Goal: Transaction & Acquisition: Purchase product/service

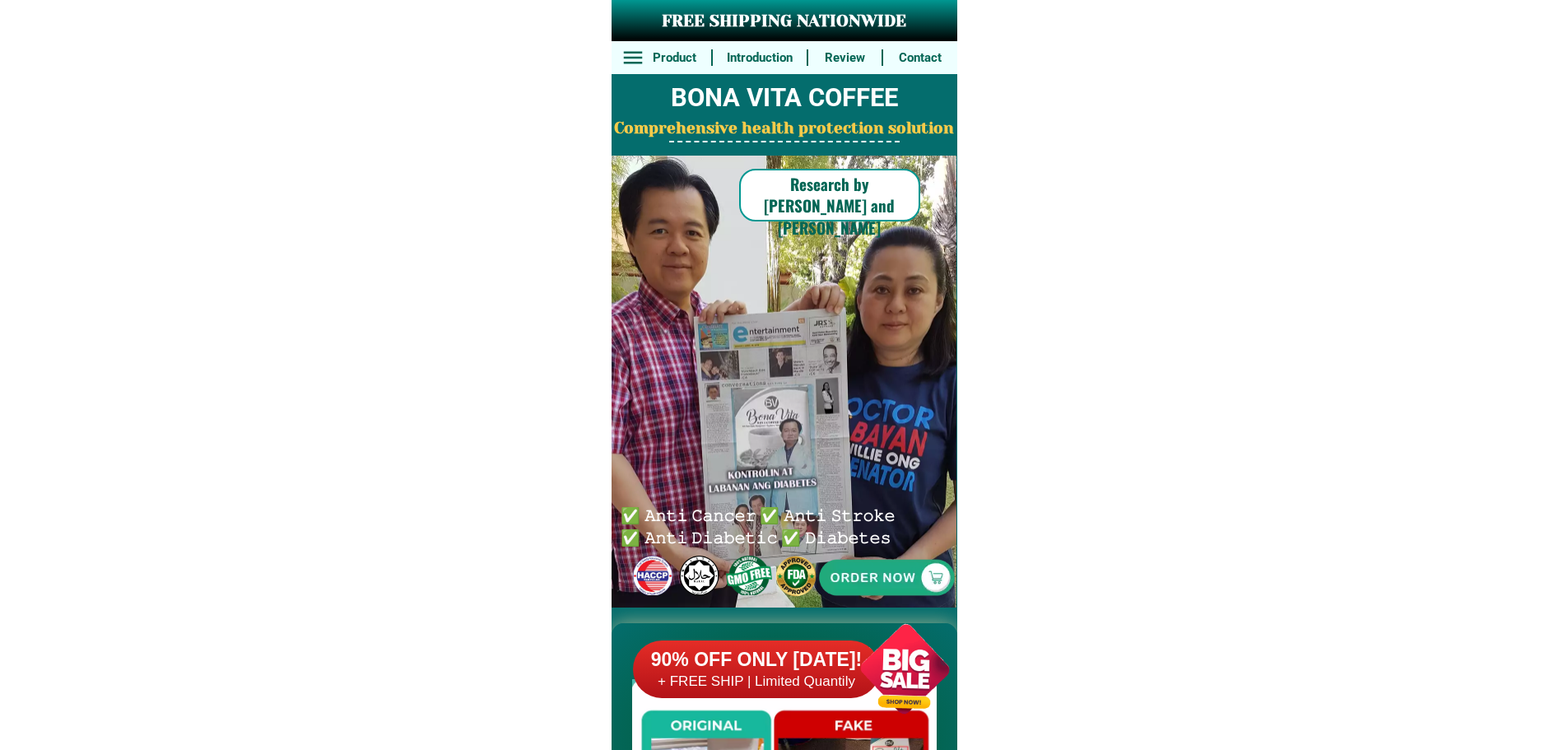
click at [892, 571] on div at bounding box center [886, 577] width 343 height 344
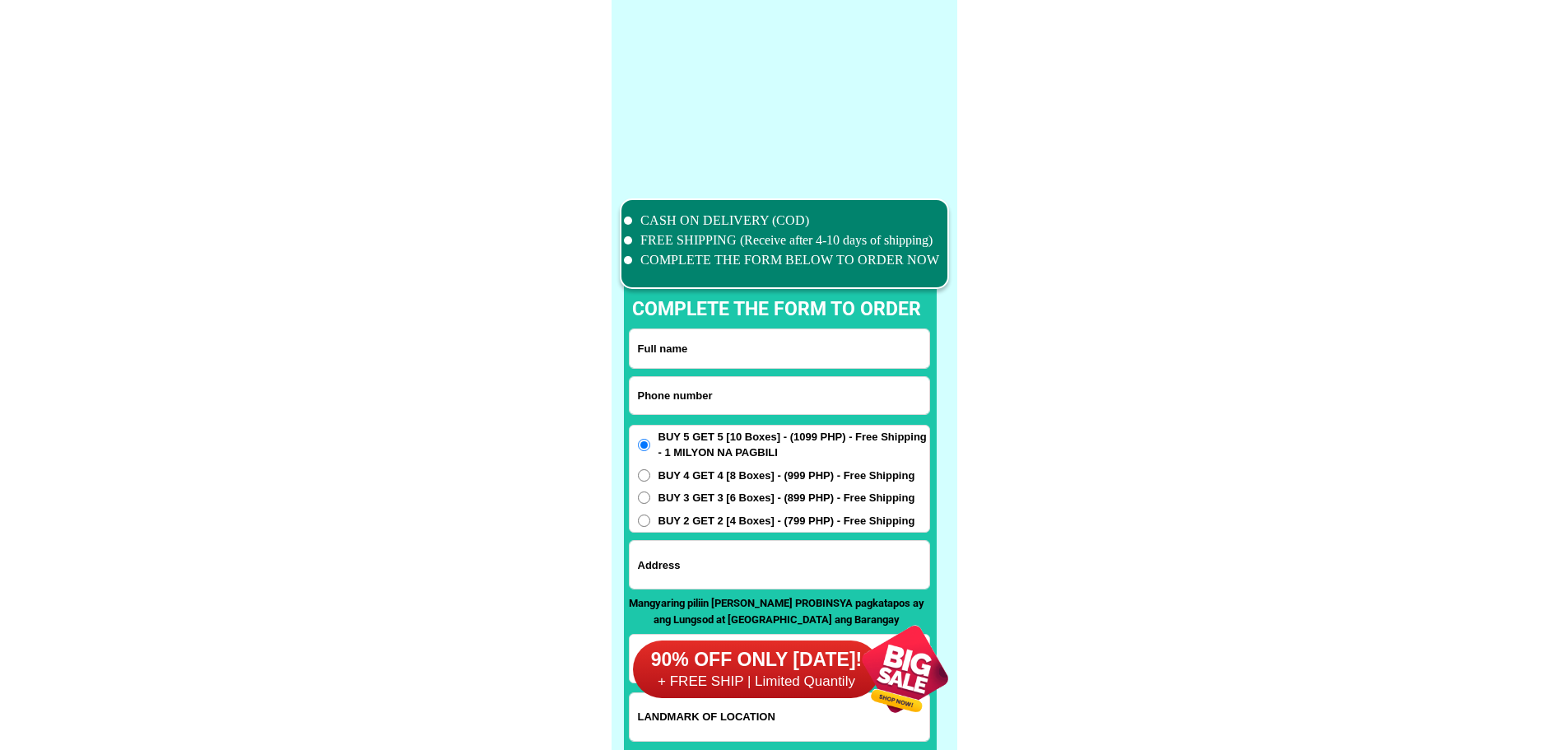
scroll to position [12803, 0]
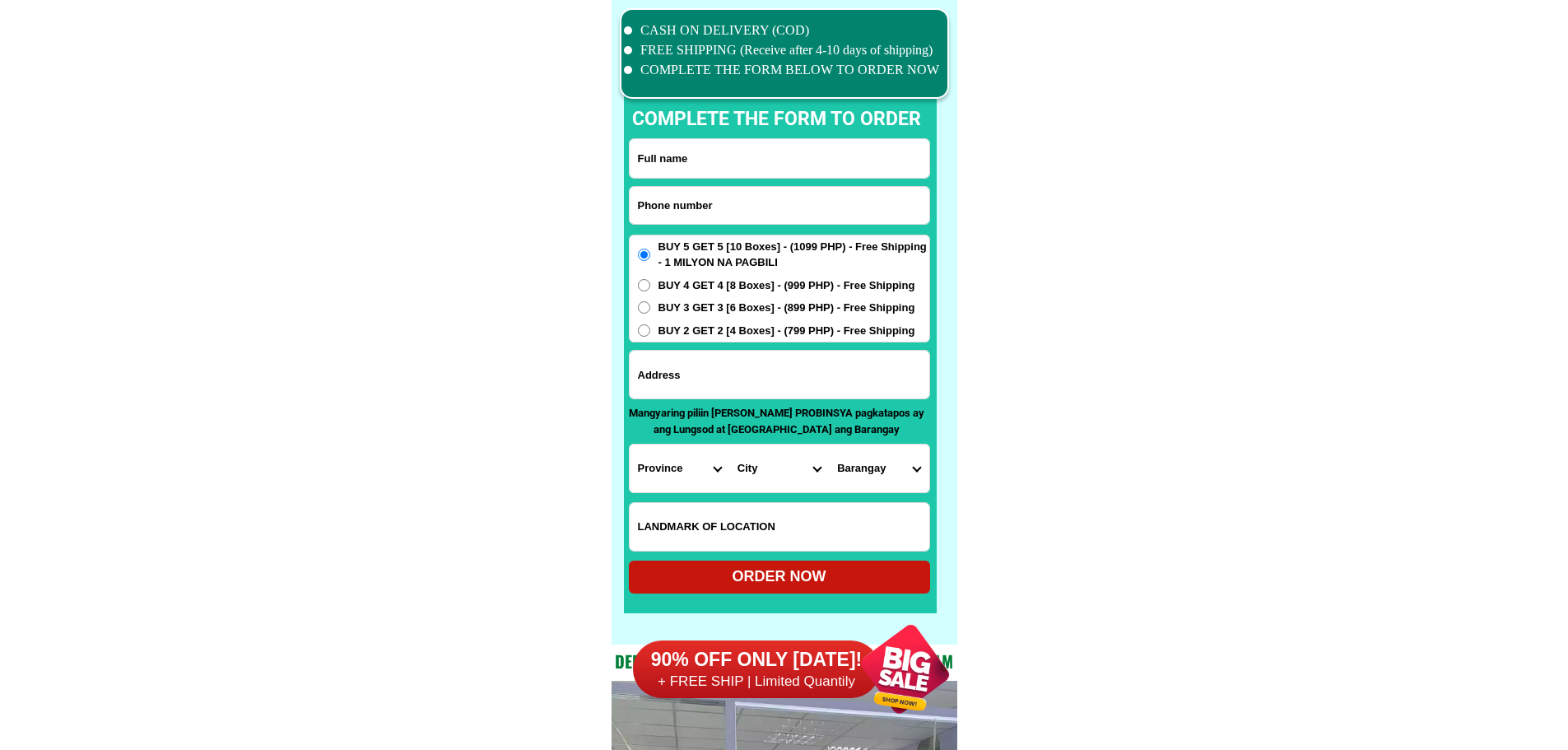
click at [738, 203] on input "Input phone_number" at bounding box center [780, 205] width 299 height 37
paste input "09814123434"
type input "09814123434"
click at [749, 153] on input "Input full_name" at bounding box center [780, 158] width 299 height 39
paste input "[PERSON_NAME]"
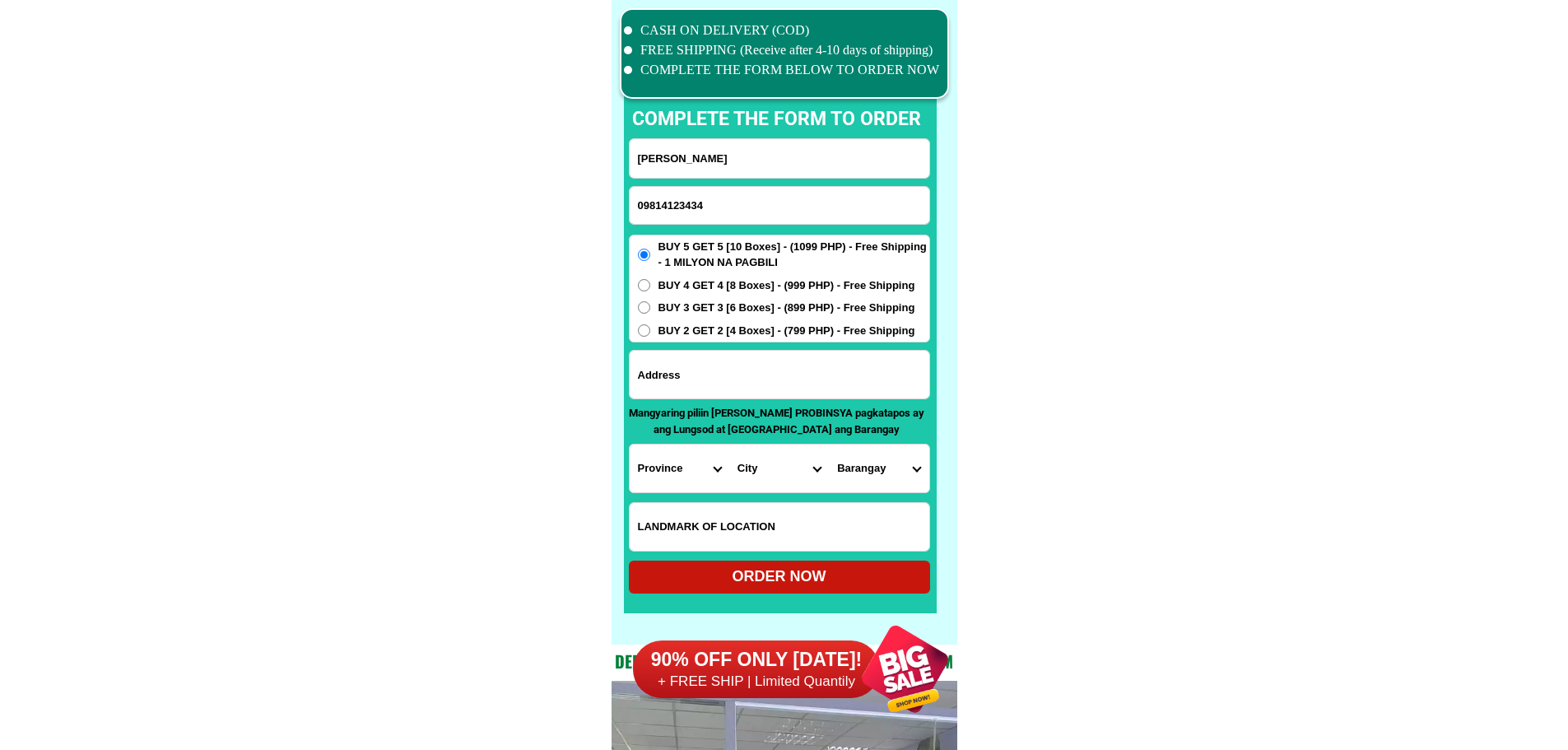
type input "[PERSON_NAME]"
click at [750, 387] on input "Input address" at bounding box center [780, 375] width 299 height 48
paste input "4l fraternidad [GEOGRAPHIC_DATA] [GEOGRAPHIC_DATA]"
type input "4l fraternidad [GEOGRAPHIC_DATA] [GEOGRAPHIC_DATA]"
click at [683, 308] on span "BUY 3 GET 3 [6 Boxes] - (899 PHP) - Free Shipping" at bounding box center [786, 308] width 257 height 16
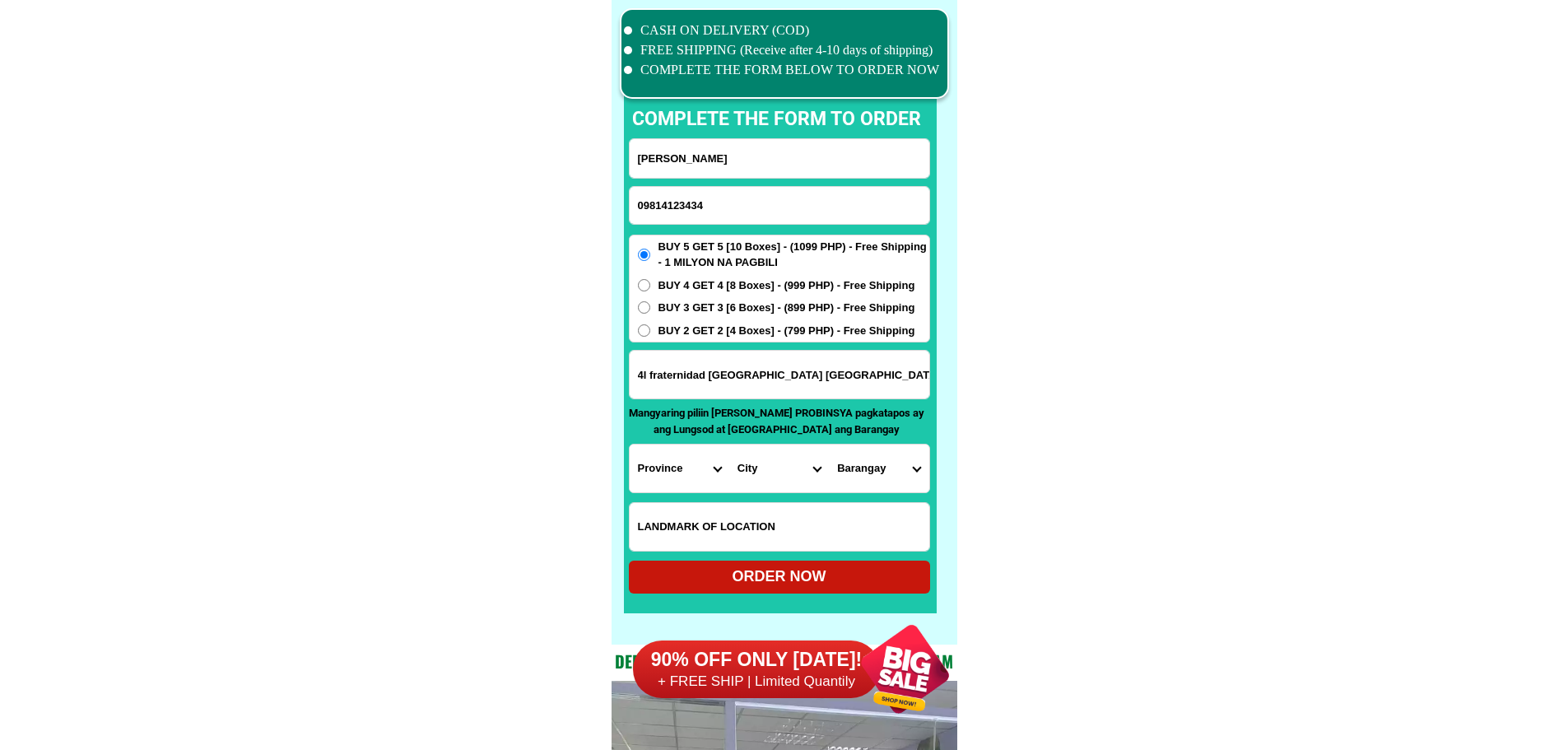
click at [650, 308] on input "BUY 3 GET 3 [6 Boxes] - (899 PHP) - Free Shipping" at bounding box center [644, 308] width 12 height 12
radio input "true"
click at [643, 462] on select "Province [GEOGRAPHIC_DATA] [GEOGRAPHIC_DATA] [GEOGRAPHIC_DATA] [GEOGRAPHIC_DATA…" at bounding box center [680, 468] width 100 height 48
click at [647, 464] on select "Province [GEOGRAPHIC_DATA] [GEOGRAPHIC_DATA] [GEOGRAPHIC_DATA] [GEOGRAPHIC_DATA…" at bounding box center [680, 468] width 100 height 48
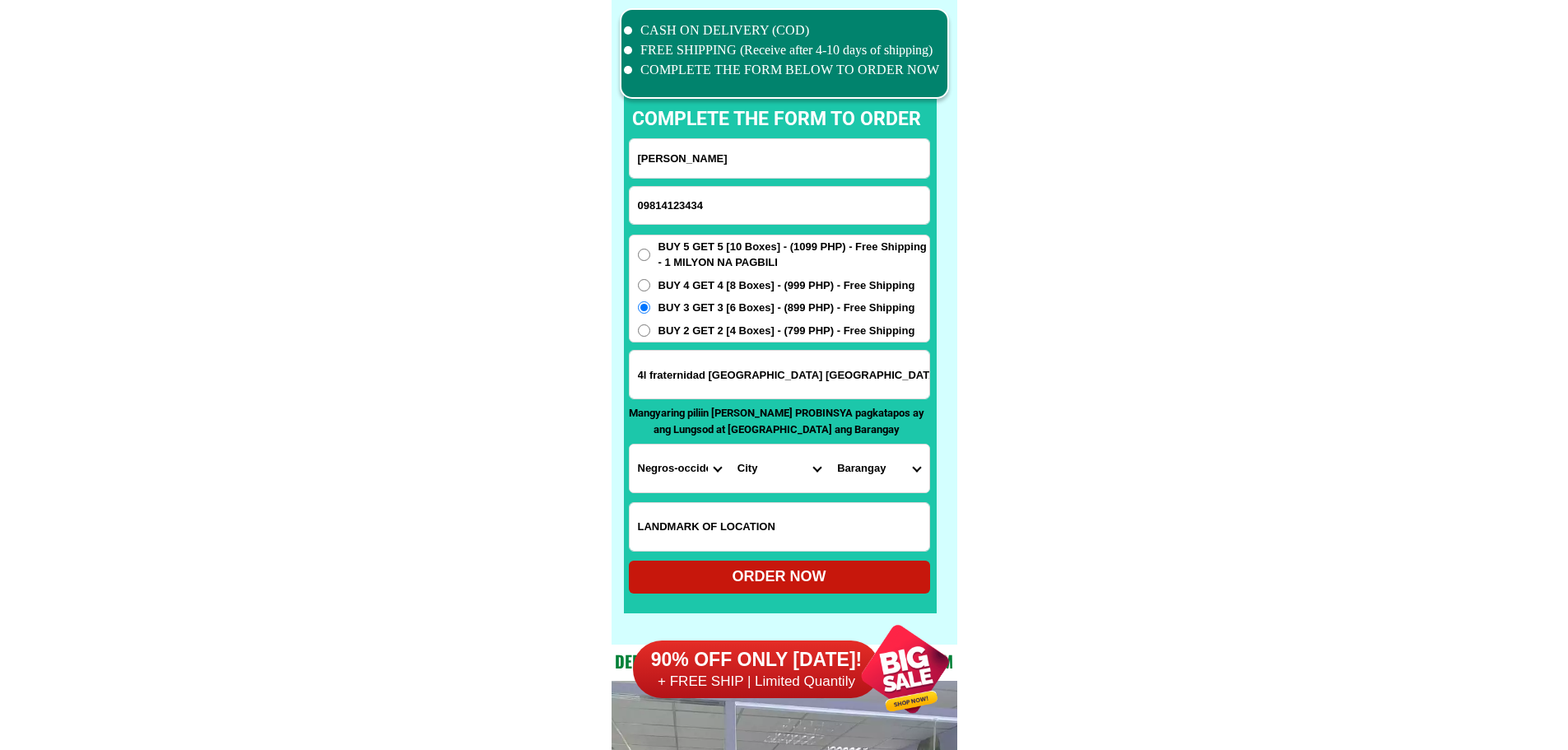
select select "63_374"
drag, startPoint x: 1148, startPoint y: 473, endPoint x: 786, endPoint y: 459, distance: 362.3
click at [763, 468] on select "City Baao Balatan Bombon Buhi [PERSON_NAME][GEOGRAPHIC_DATA] Calabanga [GEOGRAP…" at bounding box center [780, 468] width 100 height 48
select select "63_3747401"
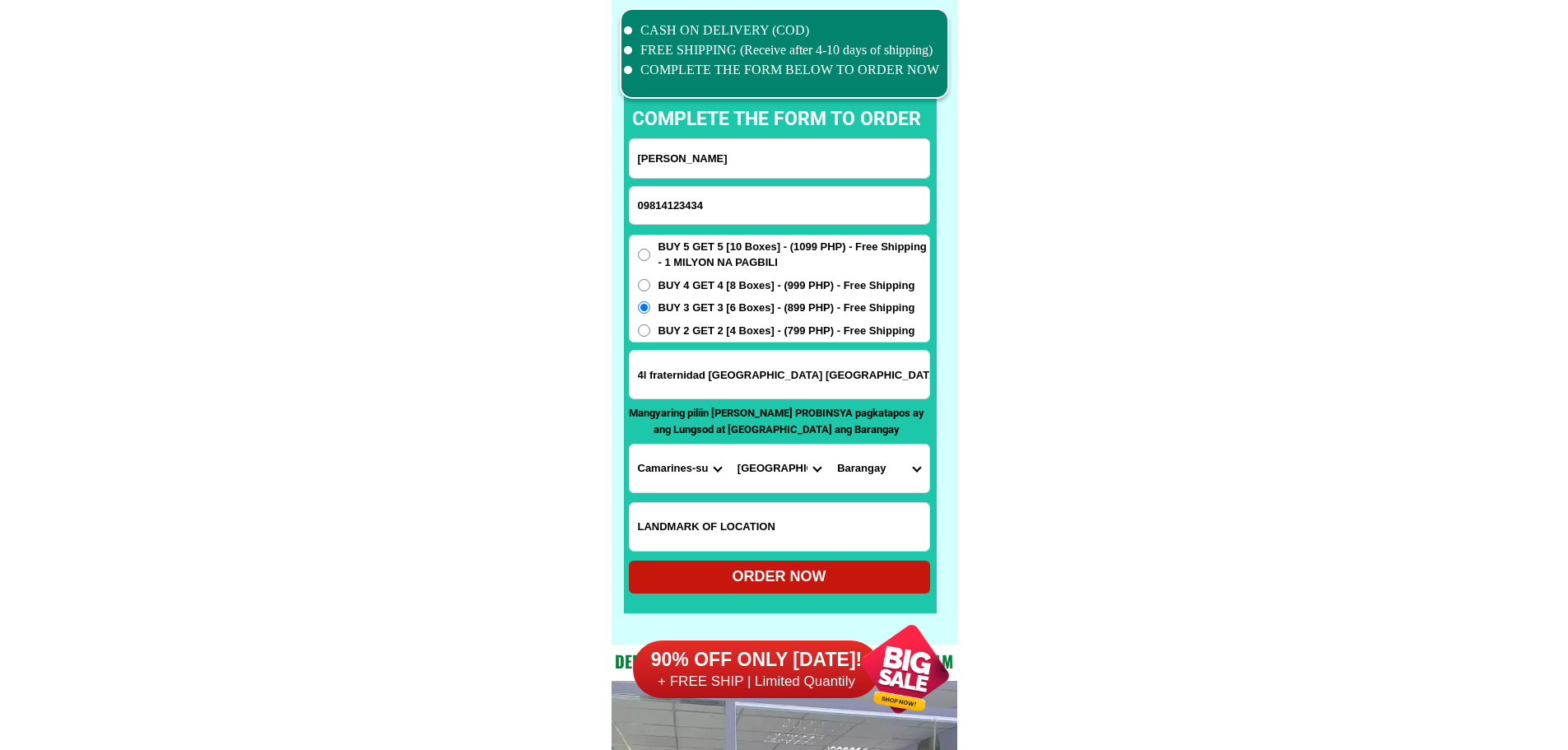
click at [730, 444] on select "City Baao Balatan Bombon Buhi [PERSON_NAME][GEOGRAPHIC_DATA] Calabanga [GEOGRAP…" at bounding box center [780, 468] width 100 height 48
click at [888, 465] on select "Barangay Abella Bagumbayan norte Bagumbayan sur Balatas Calauag [GEOGRAPHIC_DAT…" at bounding box center [878, 468] width 100 height 48
select select "63_37474012502"
click at [912, 574] on div "ORDER NOW" at bounding box center [780, 577] width 301 height 22
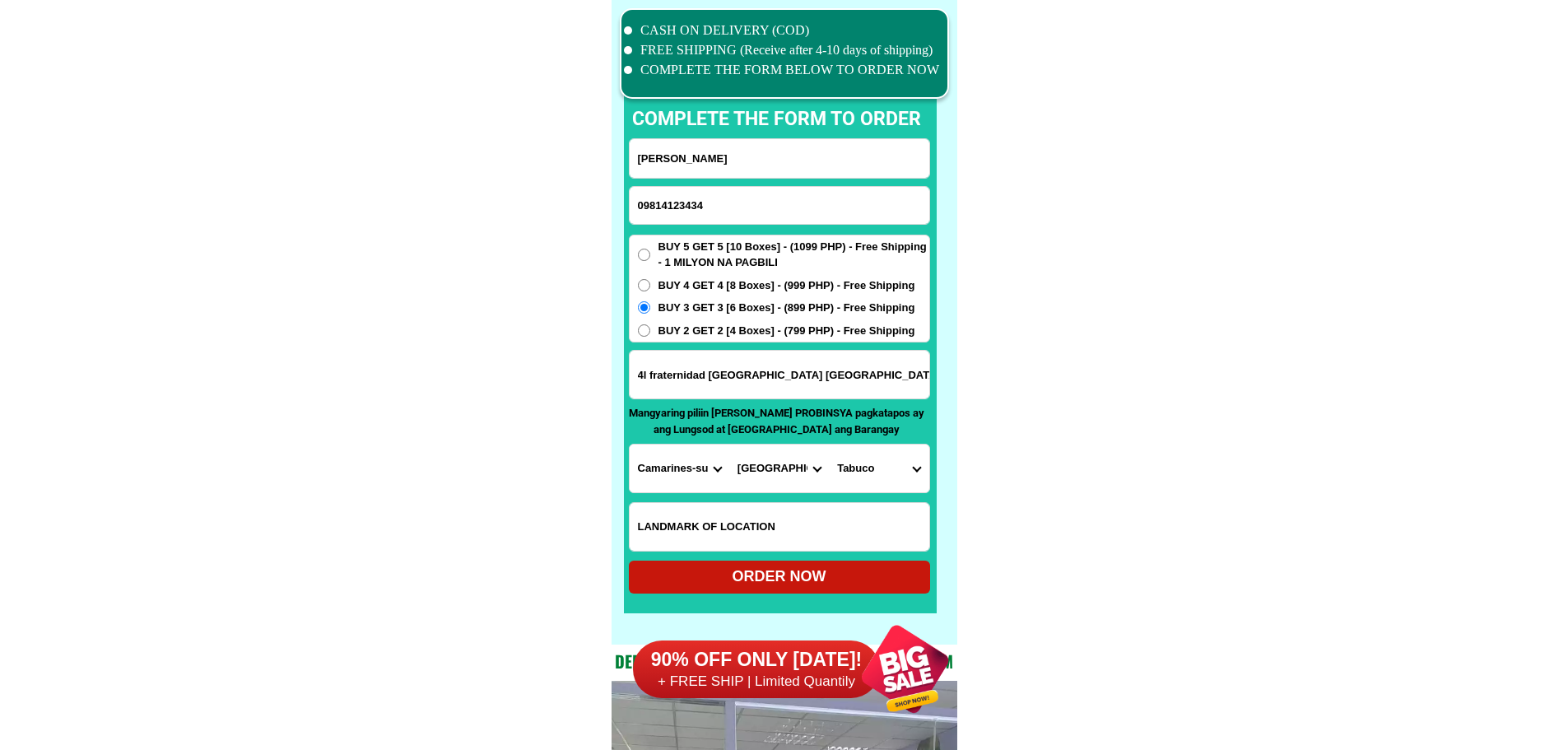
type input "[PERSON_NAME]"
type input "4l fraternidad [GEOGRAPHIC_DATA] [GEOGRAPHIC_DATA]"
radio input "true"
